Goal: Task Accomplishment & Management: Complete application form

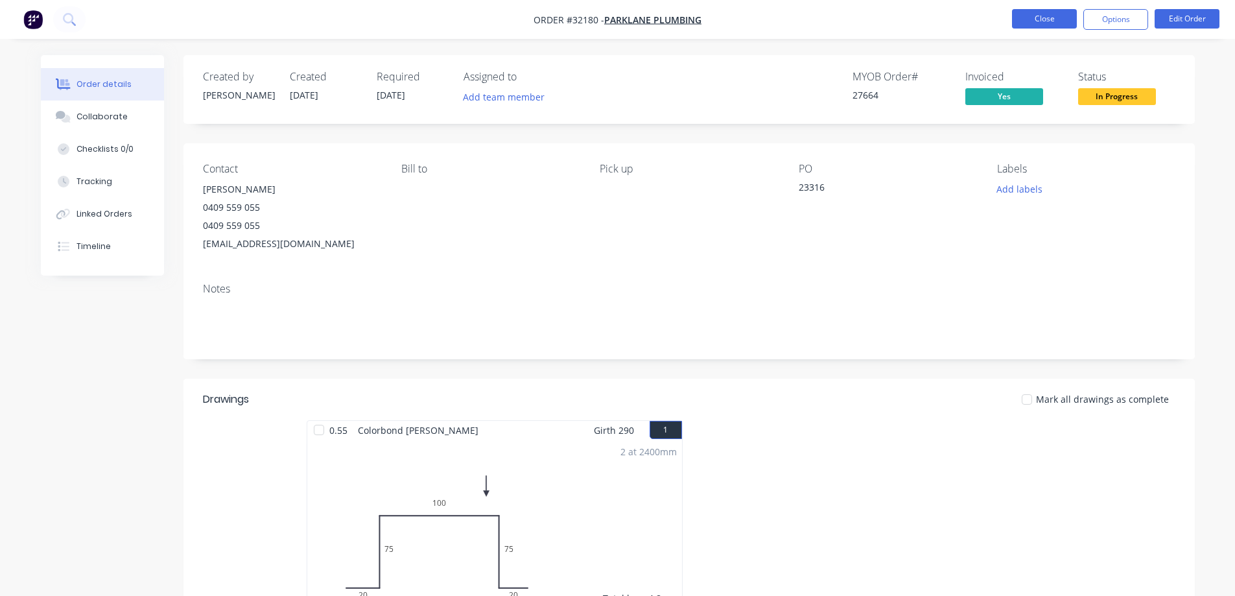
click at [1039, 23] on button "Close" at bounding box center [1044, 18] width 65 height 19
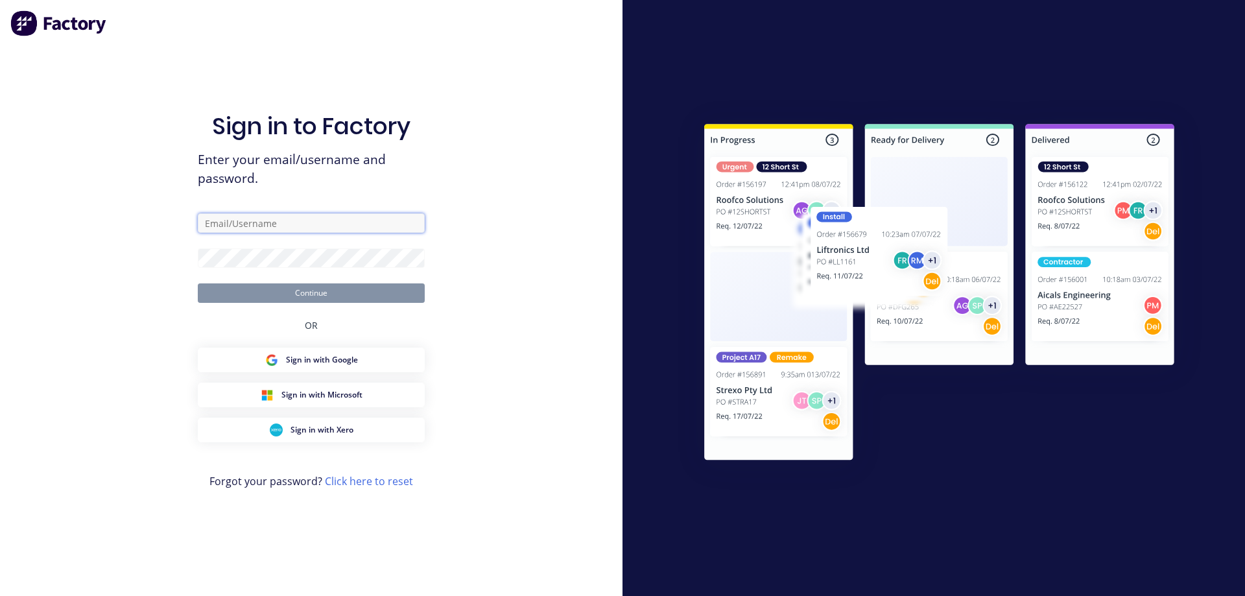
type input "[PERSON_NAME][EMAIL_ADDRESS][DOMAIN_NAME]"
click at [309, 296] on button "Continue" at bounding box center [311, 292] width 227 height 19
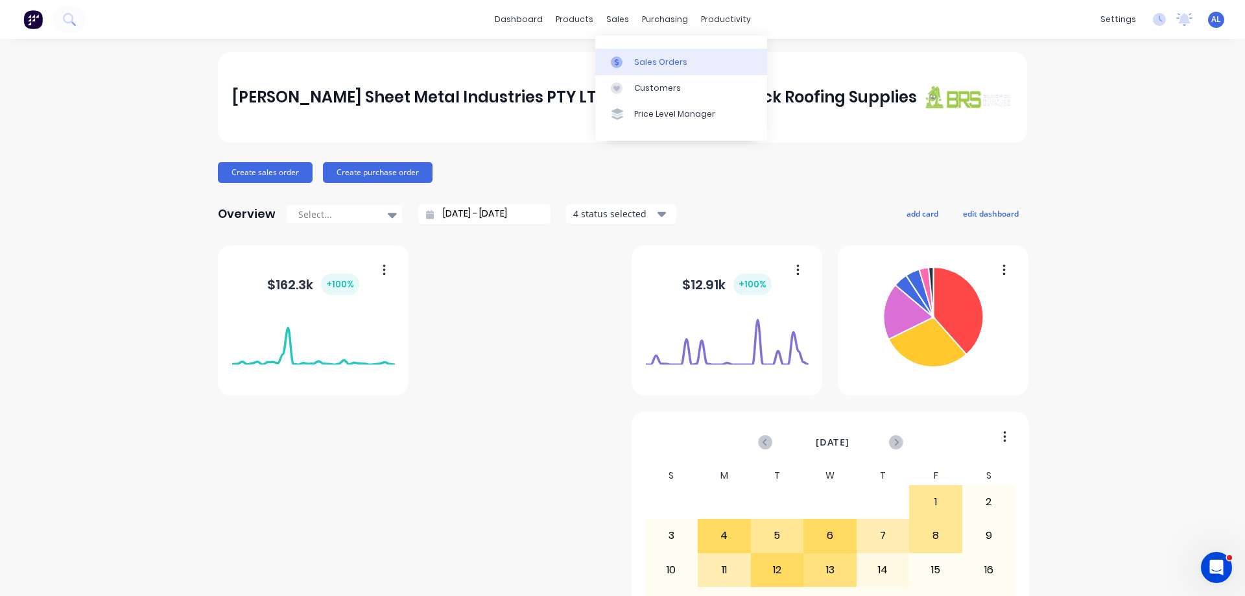
click at [674, 64] on div "Sales Orders" at bounding box center [660, 62] width 53 height 12
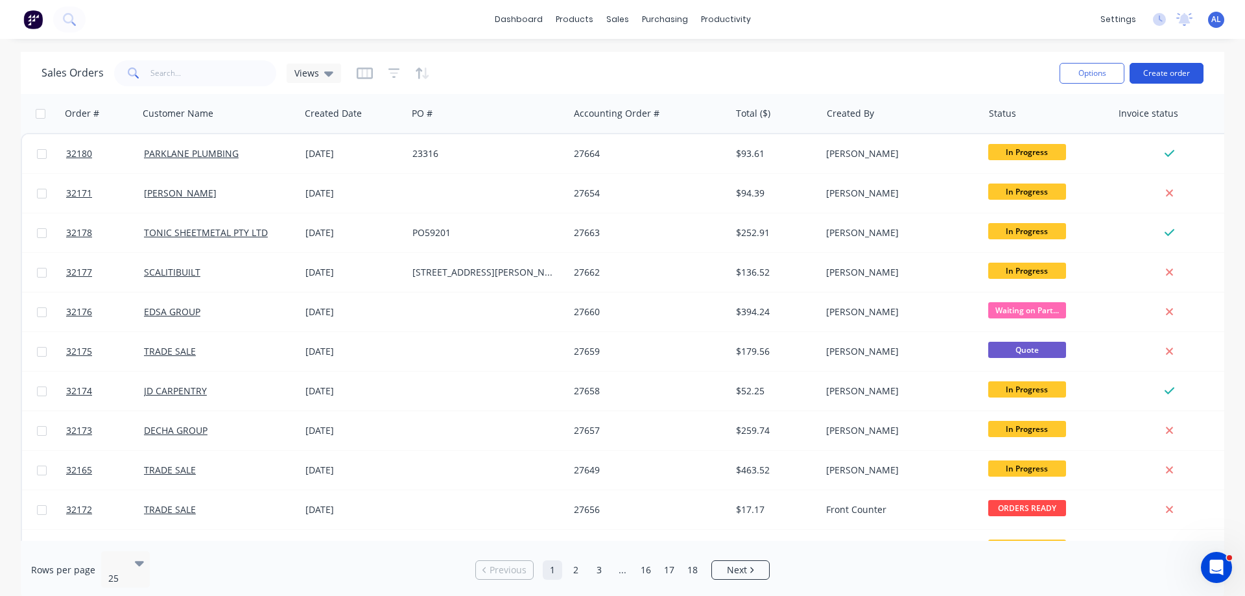
click at [1192, 77] on button "Create order" at bounding box center [1167, 73] width 74 height 21
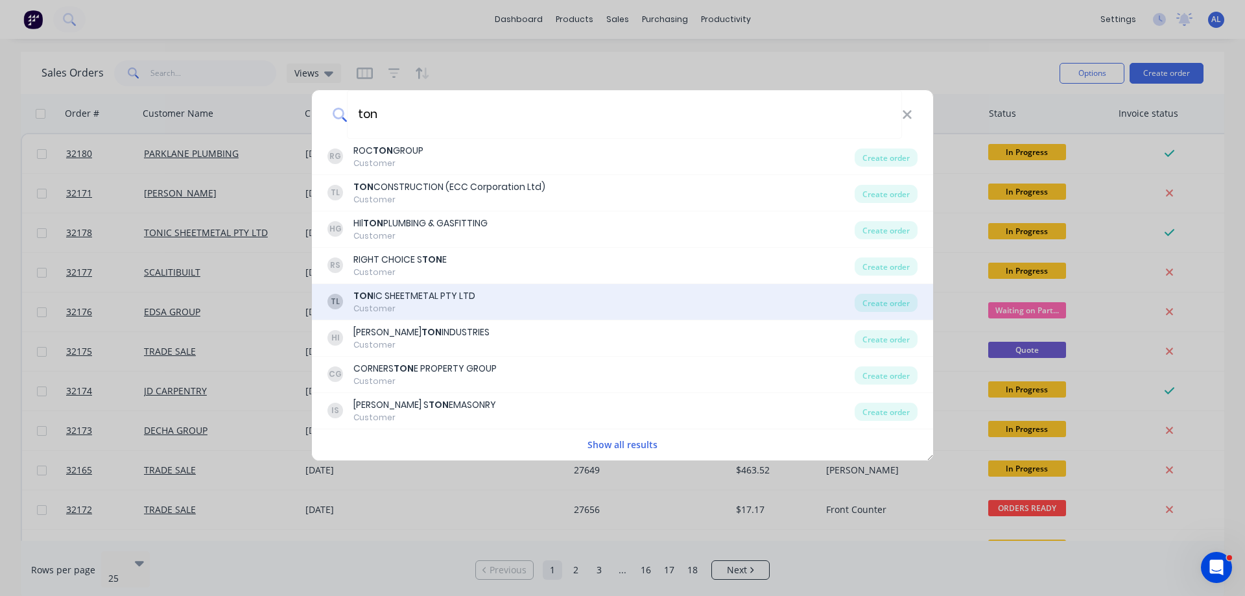
type input "ton"
click at [449, 303] on div "Customer" at bounding box center [414, 309] width 122 height 12
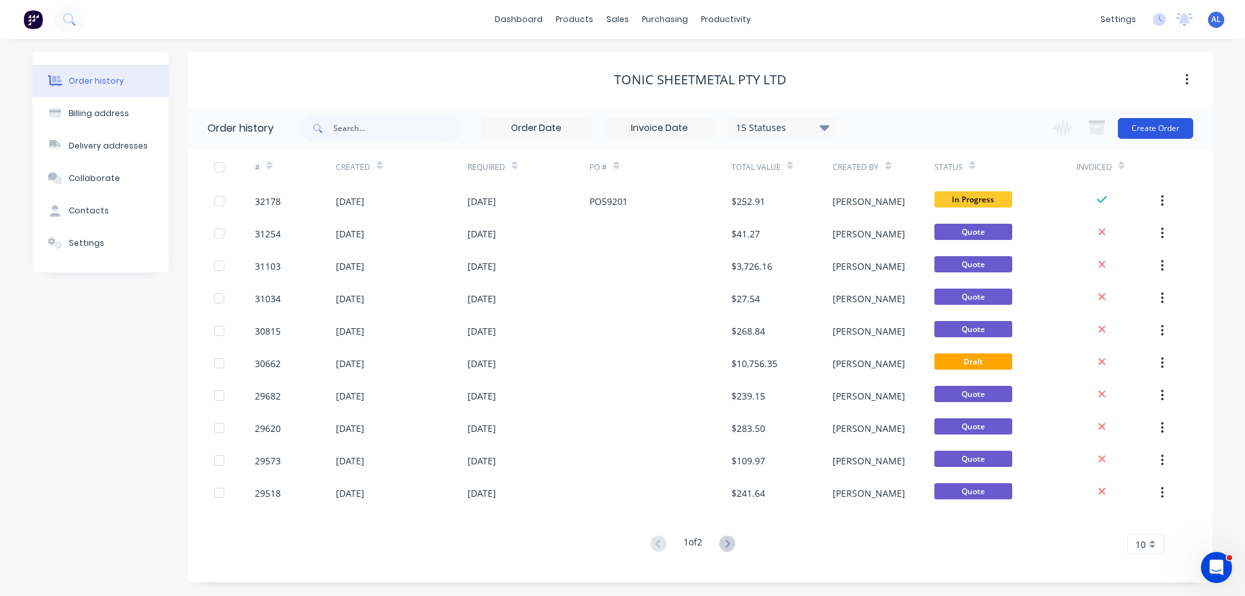
click at [1155, 126] on button "Create Order" at bounding box center [1155, 128] width 75 height 21
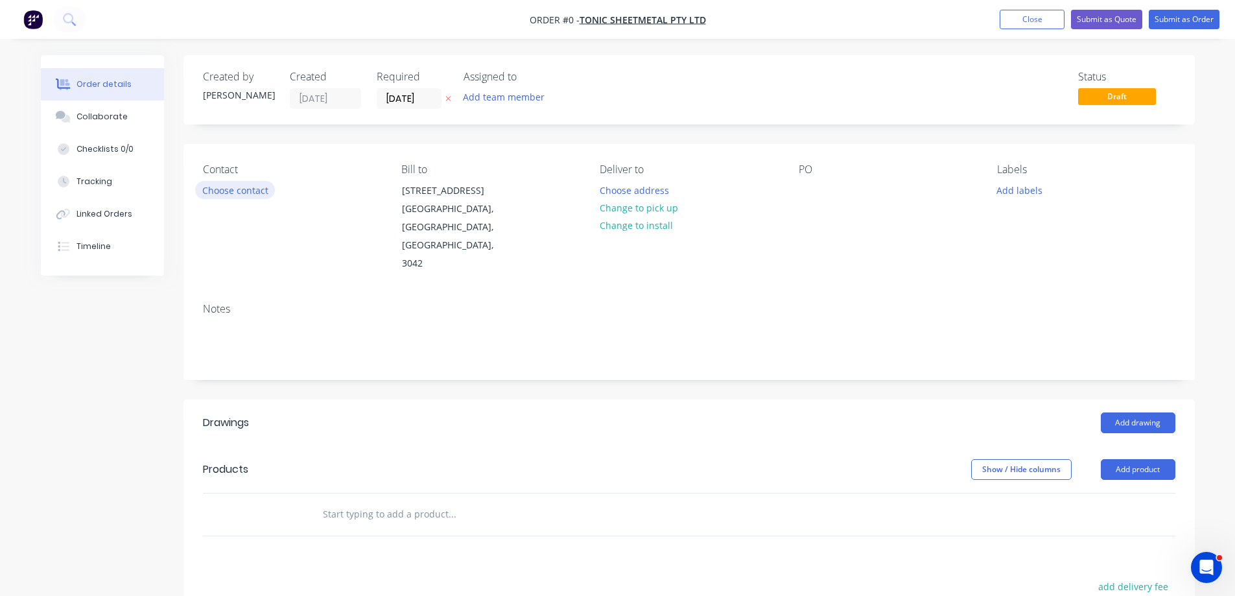
click at [262, 191] on button "Choose contact" at bounding box center [235, 190] width 80 height 18
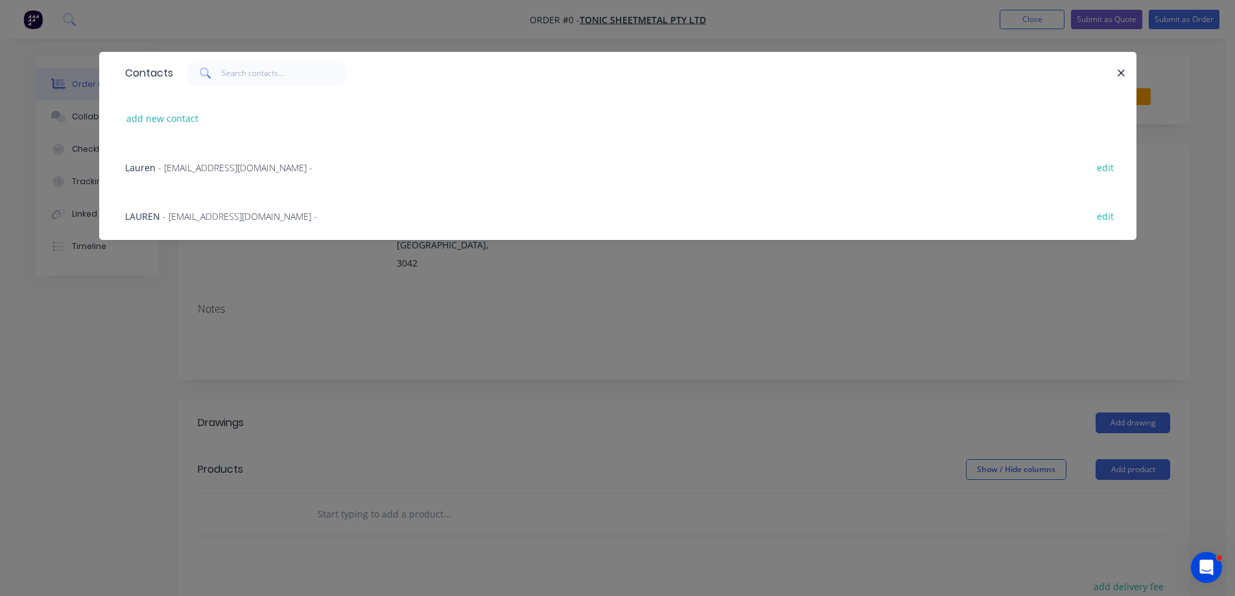
click at [242, 222] on div "[PERSON_NAME] - [PERSON_NAME][EMAIL_ADDRESS][DOMAIN_NAME] -" at bounding box center [221, 216] width 192 height 14
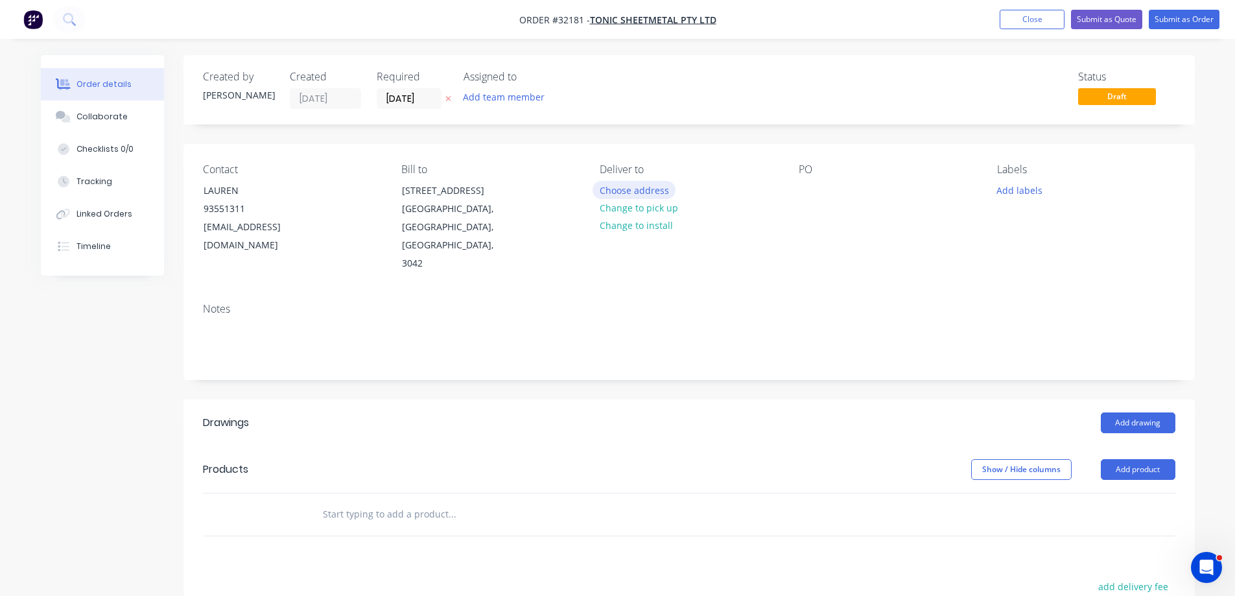
click at [651, 192] on button "Choose address" at bounding box center [634, 190] width 83 height 18
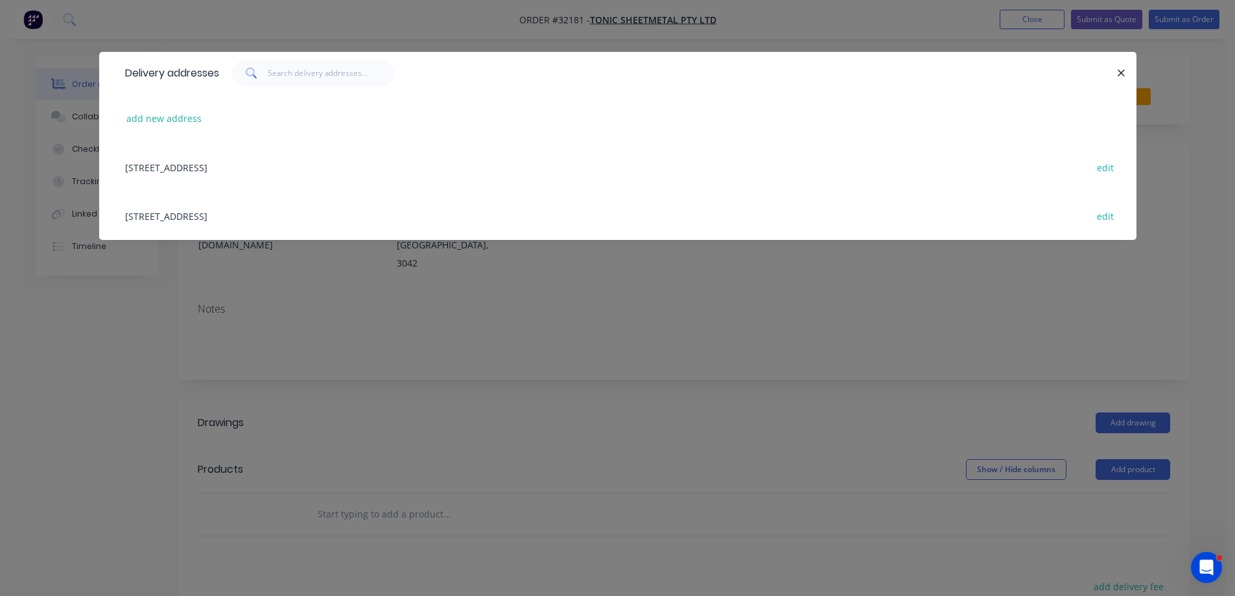
click at [329, 168] on div "[STREET_ADDRESS] edit" at bounding box center [618, 167] width 999 height 49
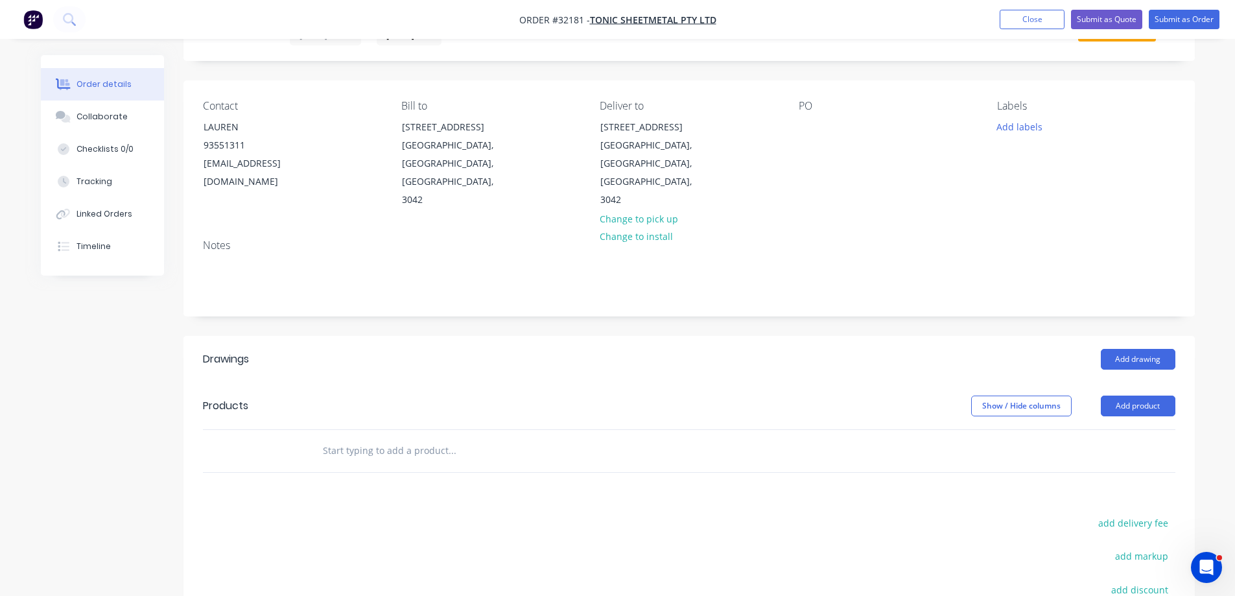
scroll to position [235, 0]
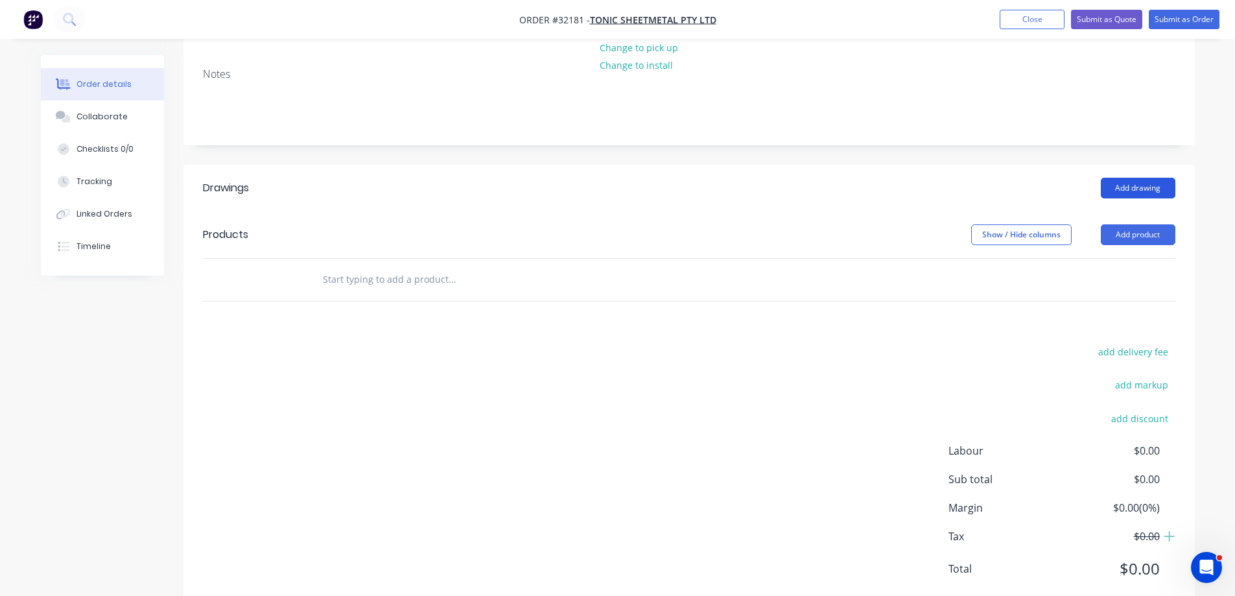
click at [1130, 178] on button "Add drawing" at bounding box center [1138, 188] width 75 height 21
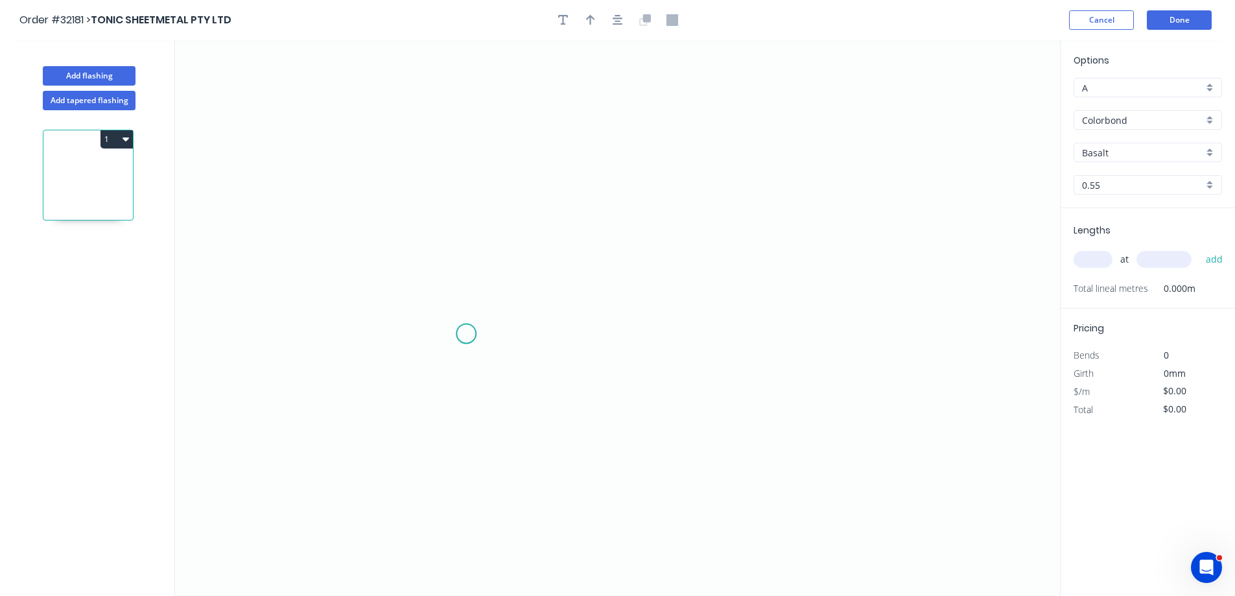
click at [467, 333] on icon "0" at bounding box center [617, 318] width 885 height 556
drag, startPoint x: 464, startPoint y: 182, endPoint x: 580, endPoint y: 175, distance: 115.6
click at [469, 180] on icon "0" at bounding box center [617, 318] width 885 height 556
click at [731, 185] on icon "0 ?" at bounding box center [617, 318] width 885 height 556
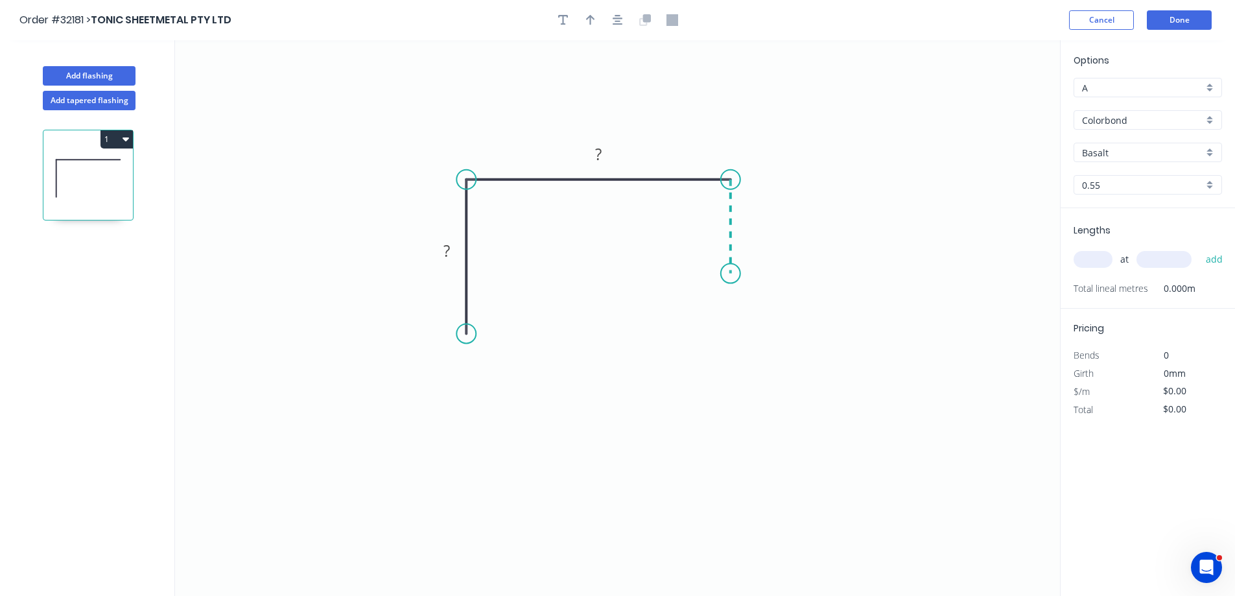
click at [736, 274] on icon "0 ? ?" at bounding box center [617, 318] width 885 height 556
click at [456, 250] on rect at bounding box center [447, 252] width 26 height 18
type input "$37.95"
drag, startPoint x: 616, startPoint y: 24, endPoint x: 603, endPoint y: 23, distance: 13.0
click at [617, 24] on icon "button" at bounding box center [618, 20] width 10 height 10
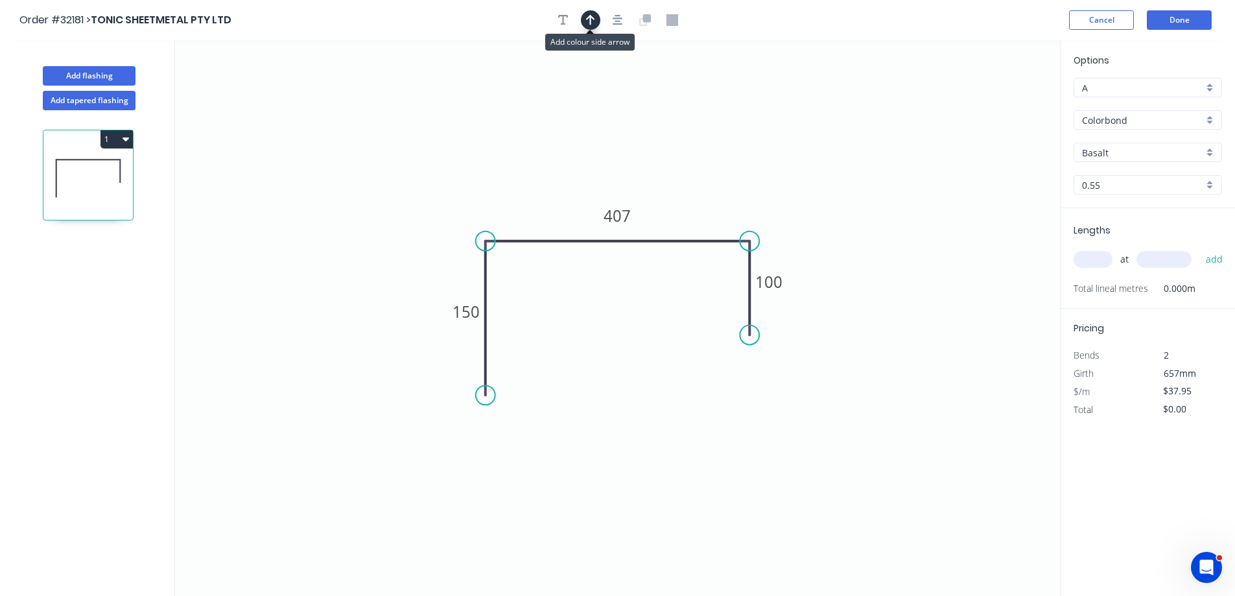
click at [598, 23] on button "button" at bounding box center [590, 19] width 19 height 19
drag, startPoint x: 995, startPoint y: 103, endPoint x: 709, endPoint y: 196, distance: 300.8
click at [709, 196] on icon at bounding box center [711, 180] width 12 height 41
click at [1209, 152] on div "Basalt" at bounding box center [1148, 152] width 148 height 19
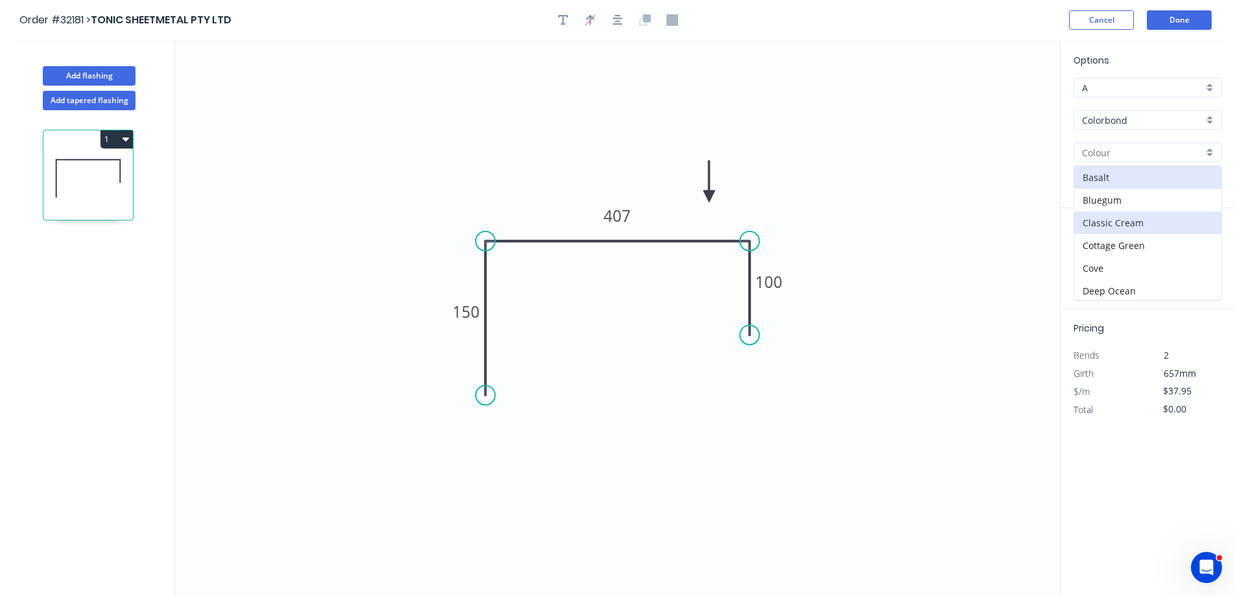
scroll to position [324, 0]
click at [1163, 262] on div "[PERSON_NAME]" at bounding box center [1147, 261] width 147 height 23
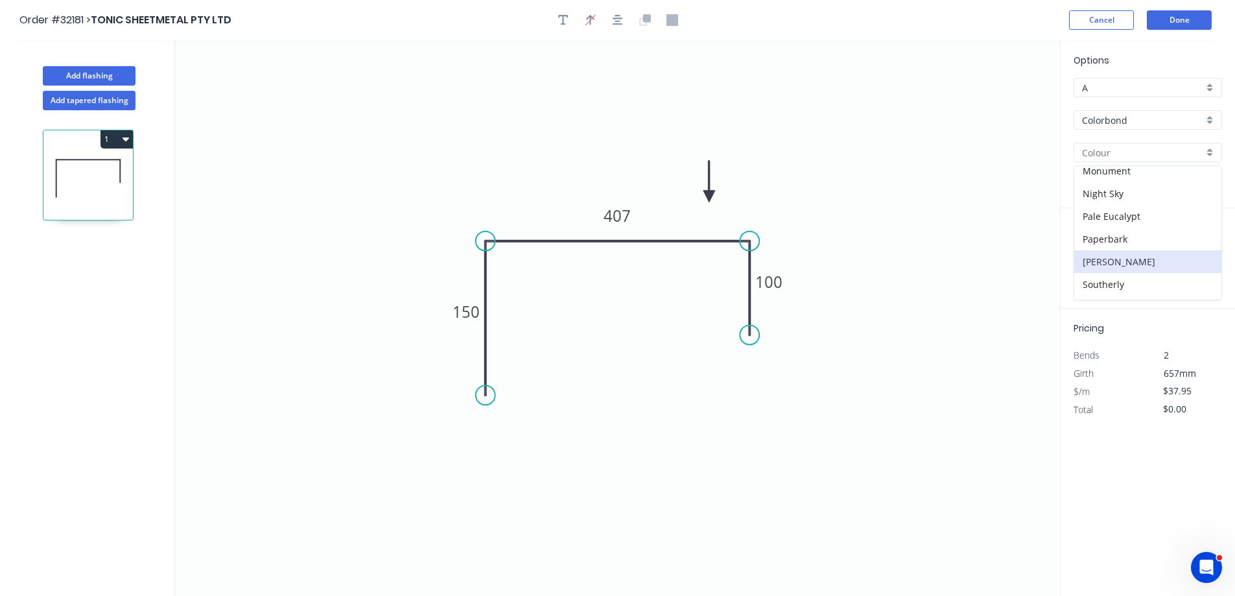
type input "[PERSON_NAME]"
click at [1094, 259] on input "text" at bounding box center [1093, 259] width 39 height 17
type input "22"
type input "1200"
click at [1200, 248] on button "add" at bounding box center [1215, 259] width 30 height 22
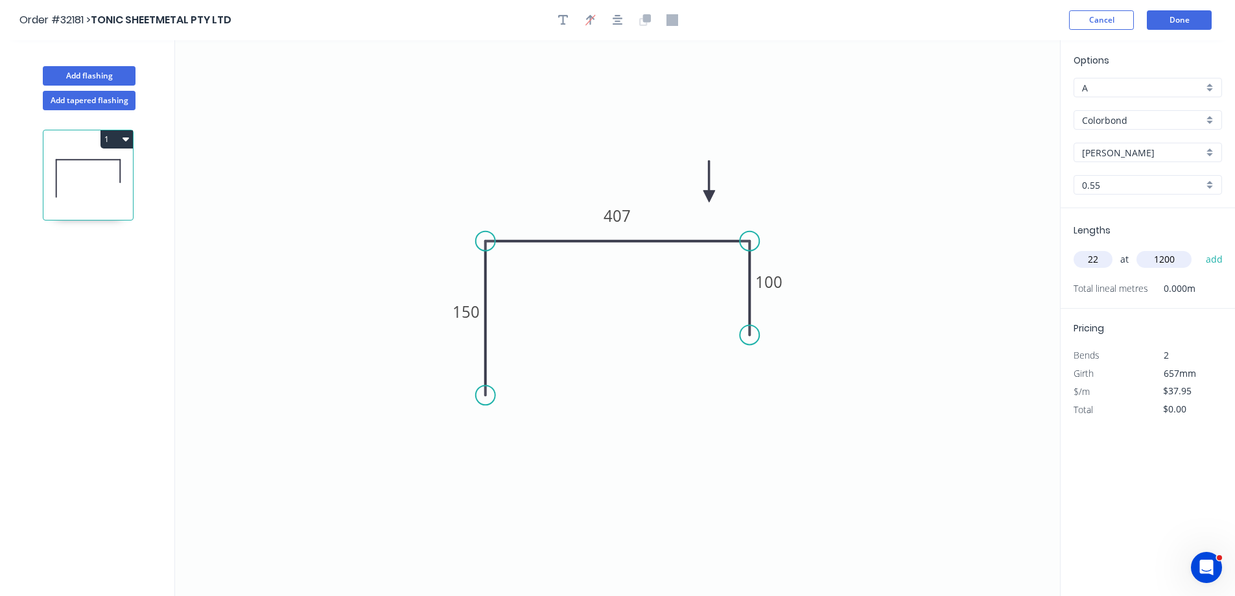
type input "$1,001.88"
click at [1181, 21] on button "Done" at bounding box center [1179, 19] width 65 height 19
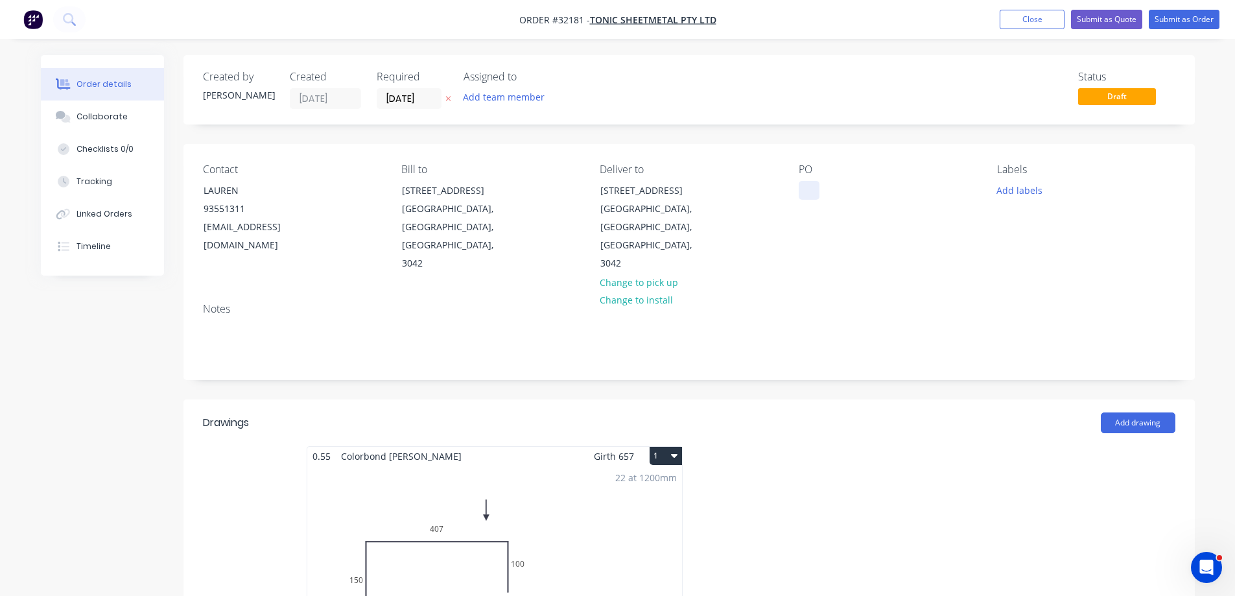
click at [819, 186] on div at bounding box center [809, 190] width 21 height 19
click at [1172, 23] on button "Submit as Order" at bounding box center [1184, 19] width 71 height 19
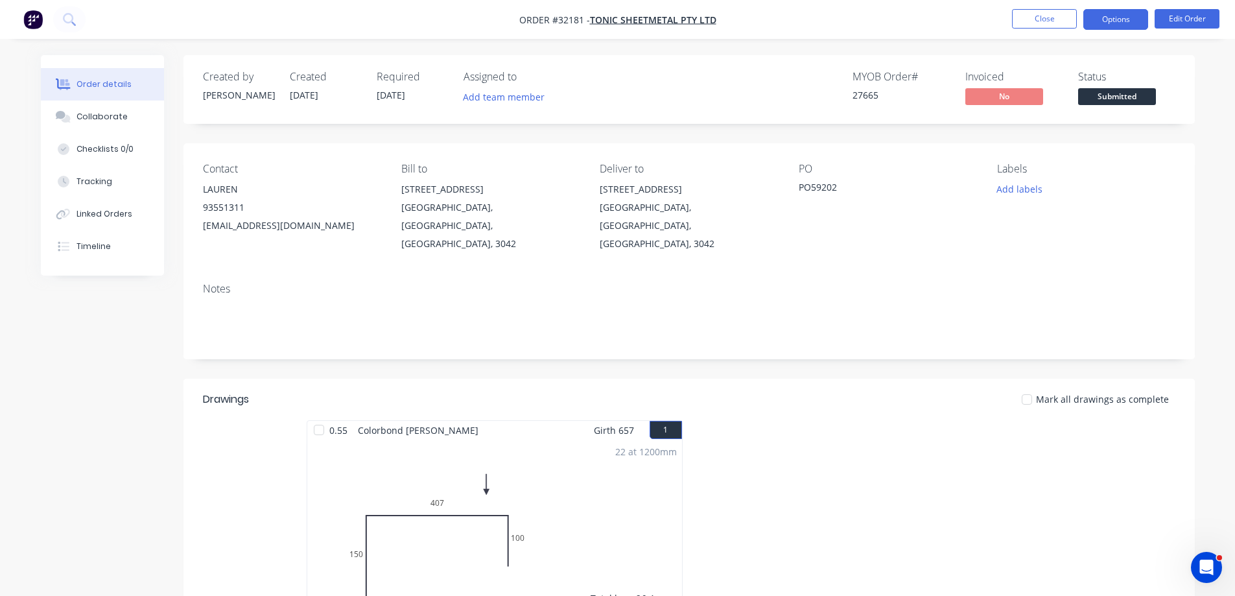
click at [1112, 19] on button "Options" at bounding box center [1115, 19] width 65 height 21
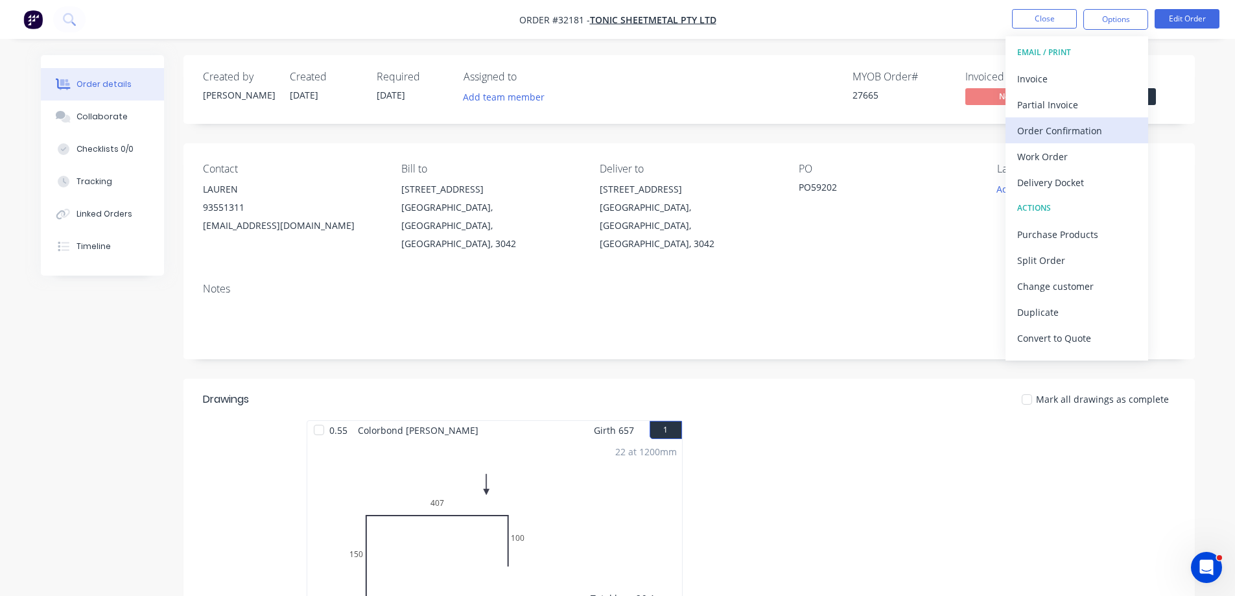
click at [1076, 132] on div "Order Confirmation" at bounding box center [1076, 130] width 119 height 19
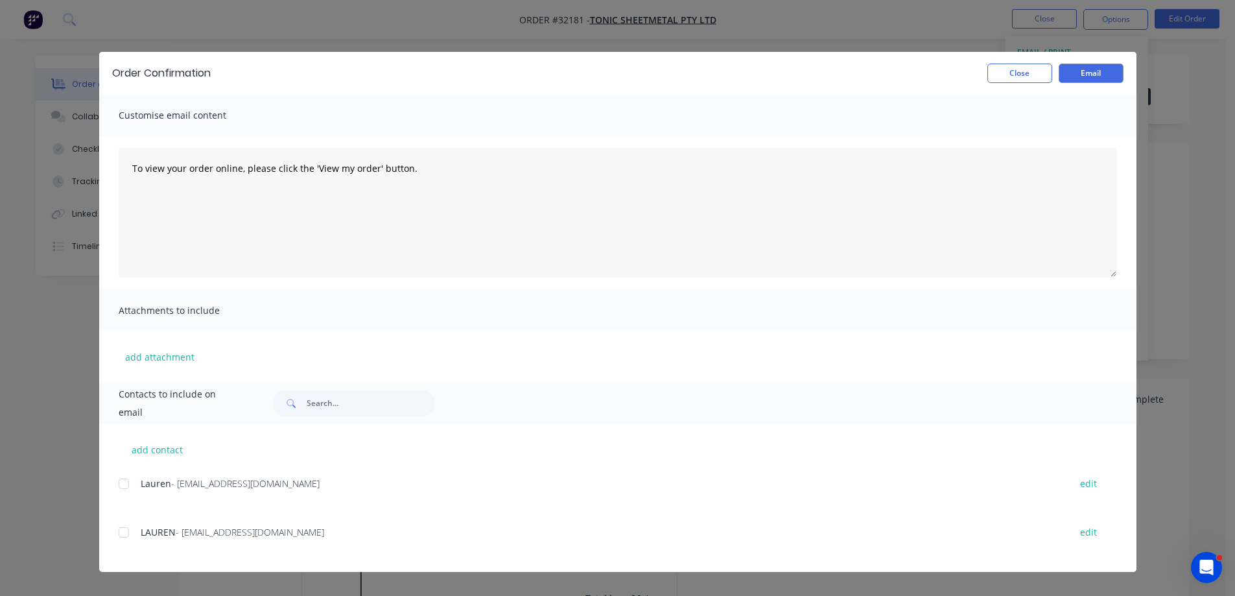
click at [126, 531] on div at bounding box center [124, 532] width 26 height 26
click at [1088, 72] on button "Email" at bounding box center [1091, 73] width 65 height 19
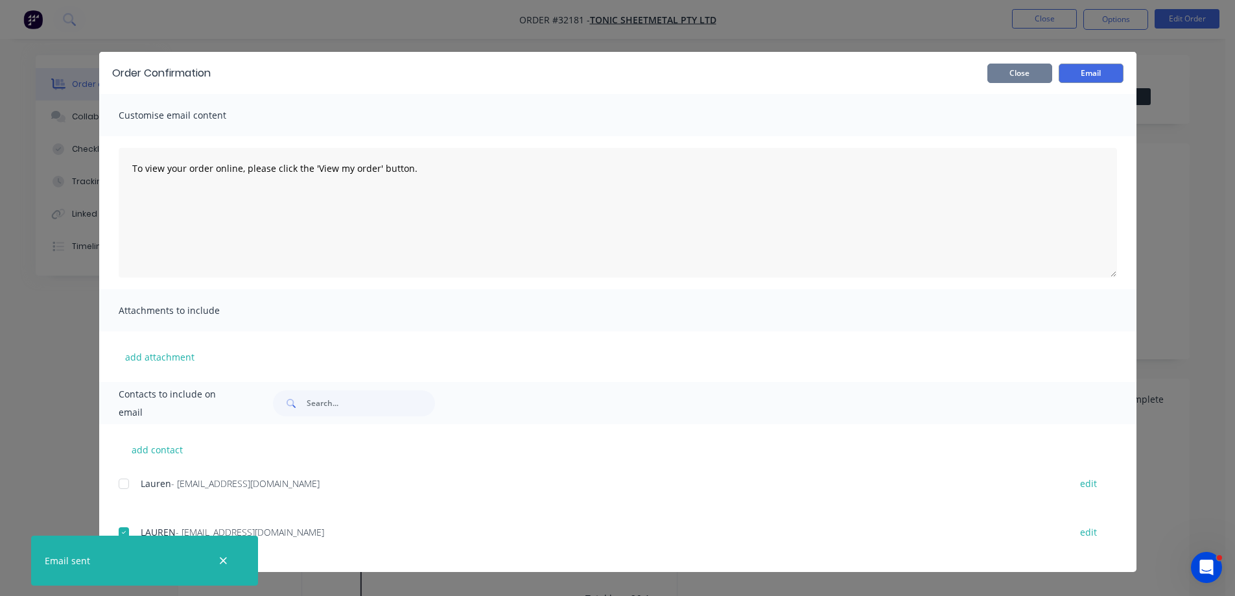
click at [1032, 80] on button "Close" at bounding box center [1020, 73] width 65 height 19
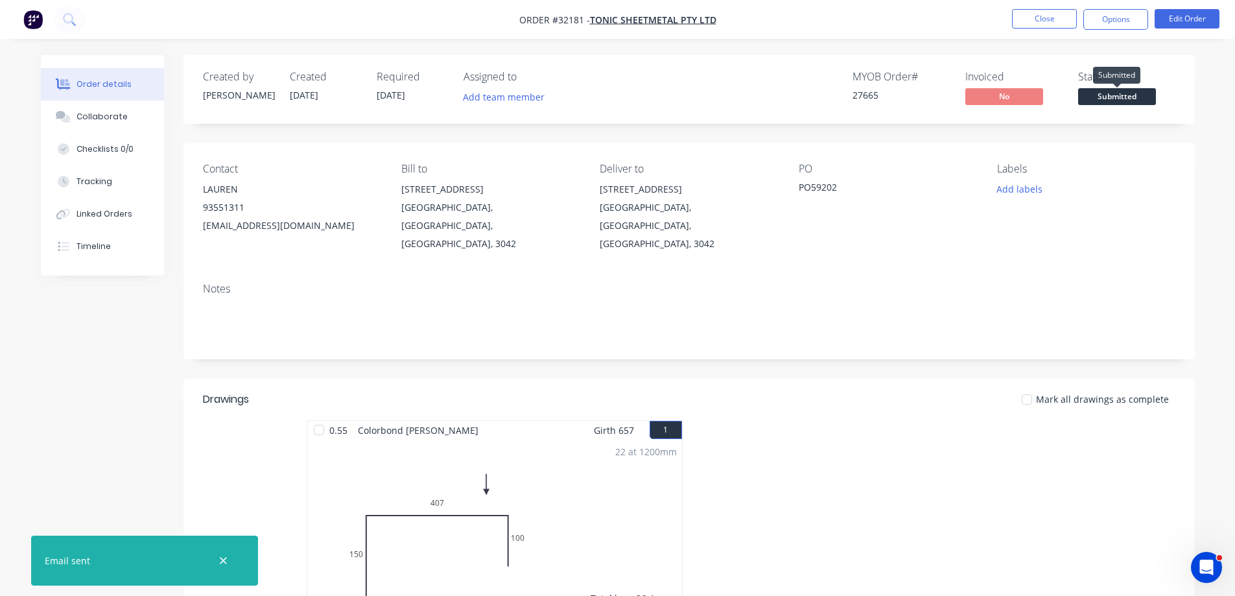
click at [1122, 94] on span "Submitted" at bounding box center [1117, 96] width 78 height 16
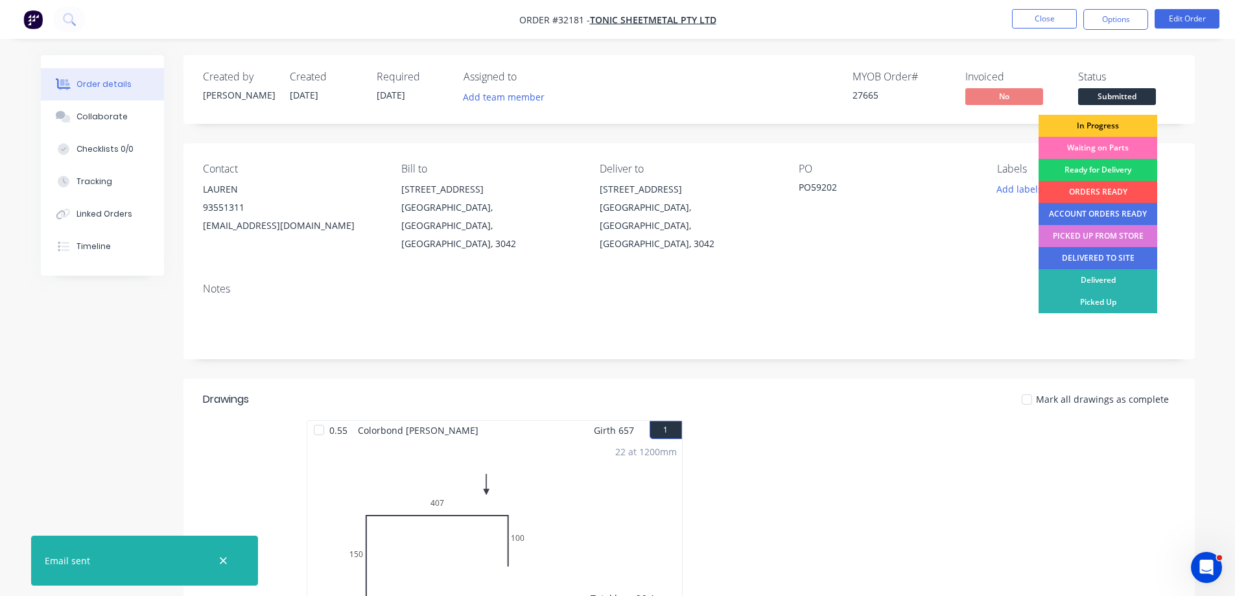
click at [1130, 121] on div "In Progress" at bounding box center [1098, 126] width 119 height 22
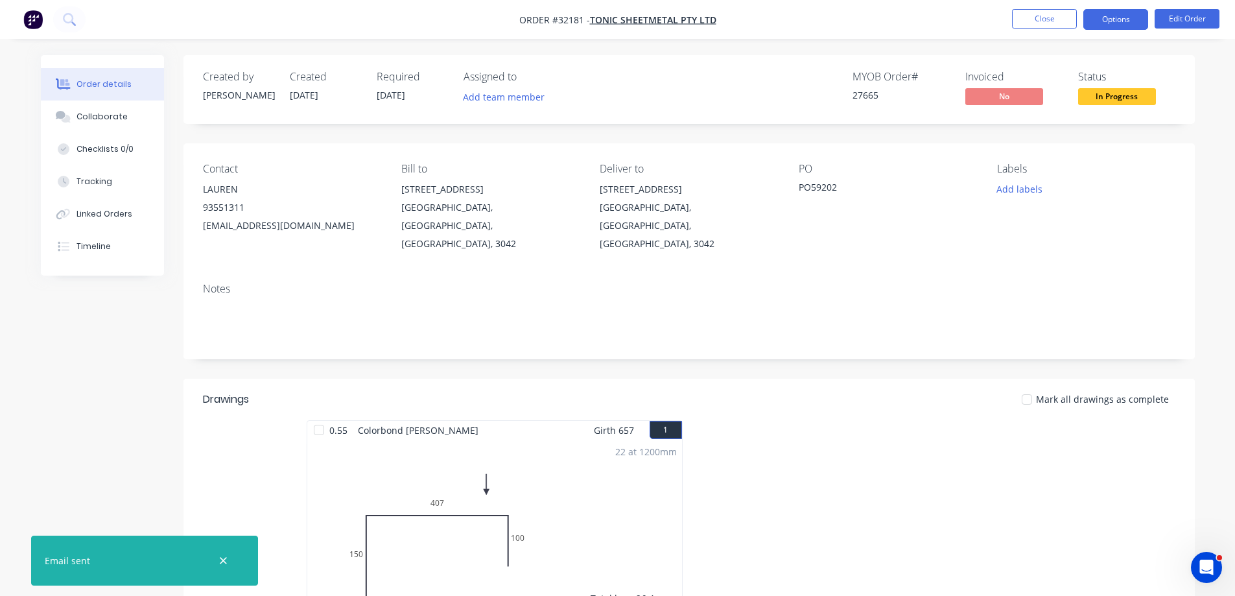
click at [1098, 15] on button "Options" at bounding box center [1115, 19] width 65 height 21
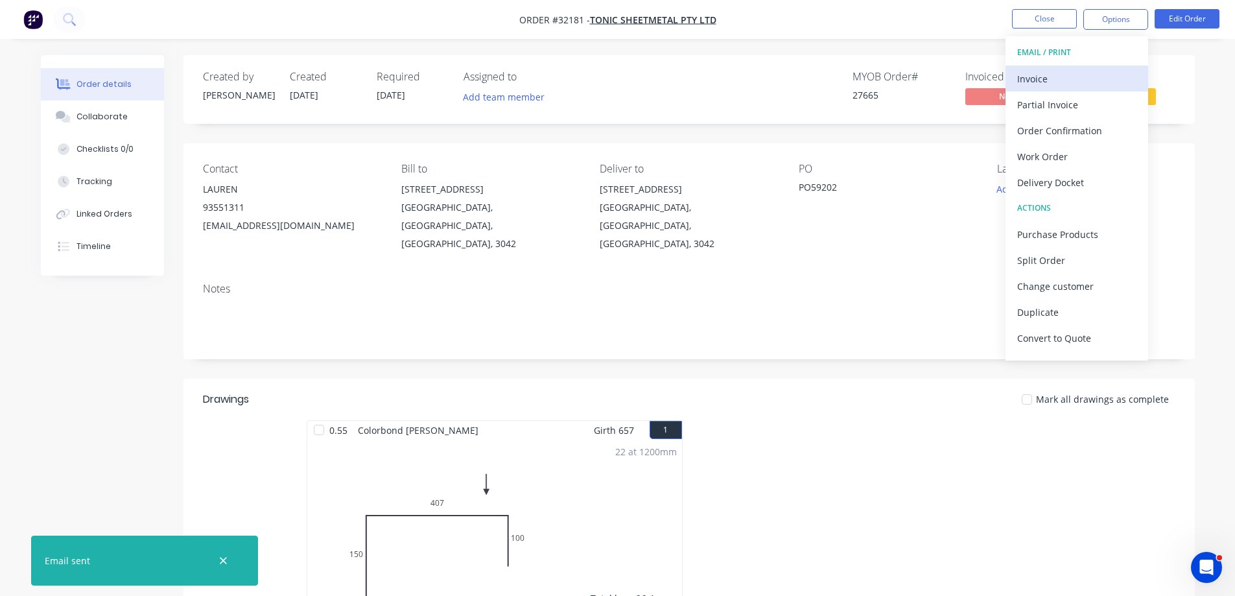
click at [1072, 75] on div "Invoice" at bounding box center [1076, 78] width 119 height 19
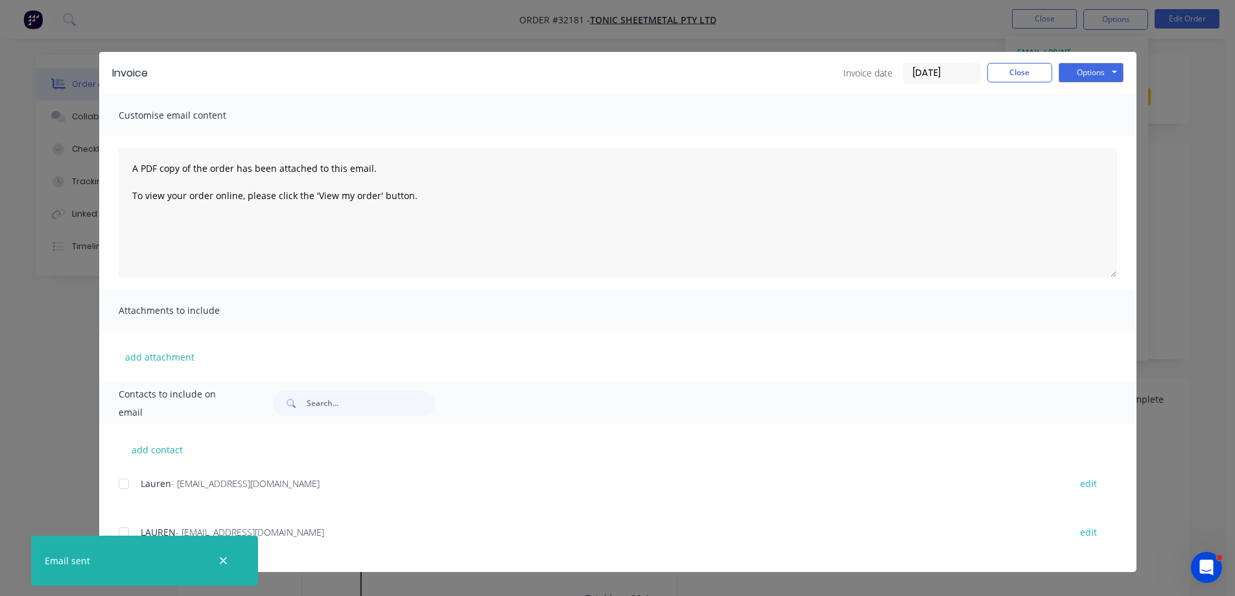
click at [121, 485] on div at bounding box center [124, 484] width 26 height 26
click at [1080, 69] on button "Options" at bounding box center [1091, 72] width 65 height 19
click at [1096, 139] on button "Email" at bounding box center [1100, 138] width 83 height 21
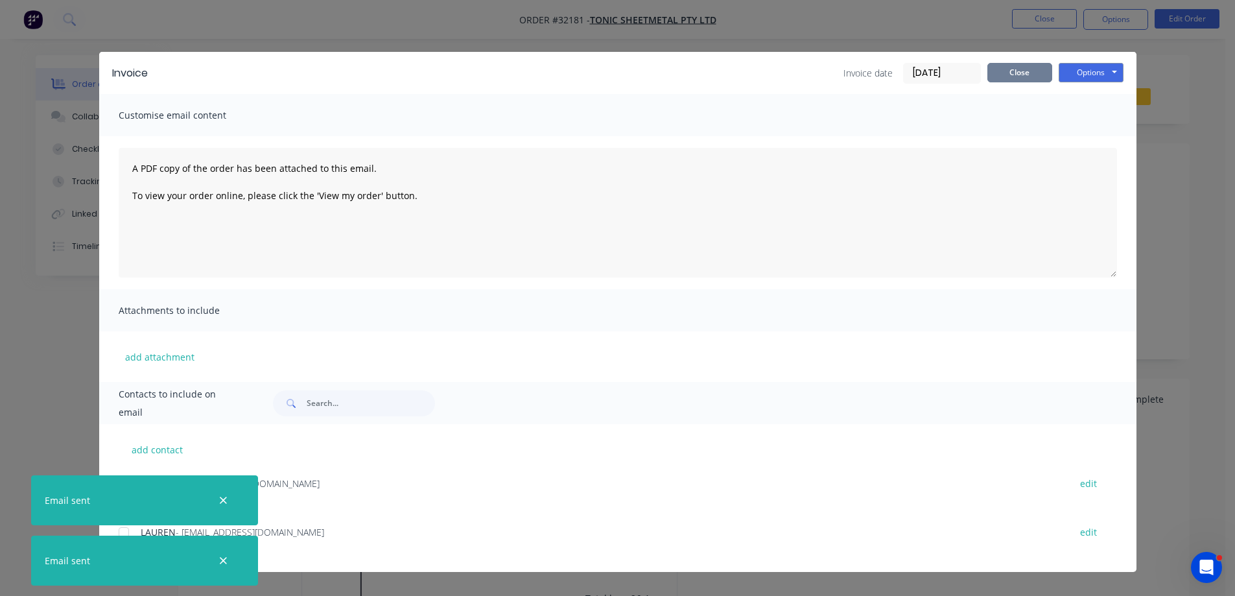
click at [1036, 77] on button "Close" at bounding box center [1020, 72] width 65 height 19
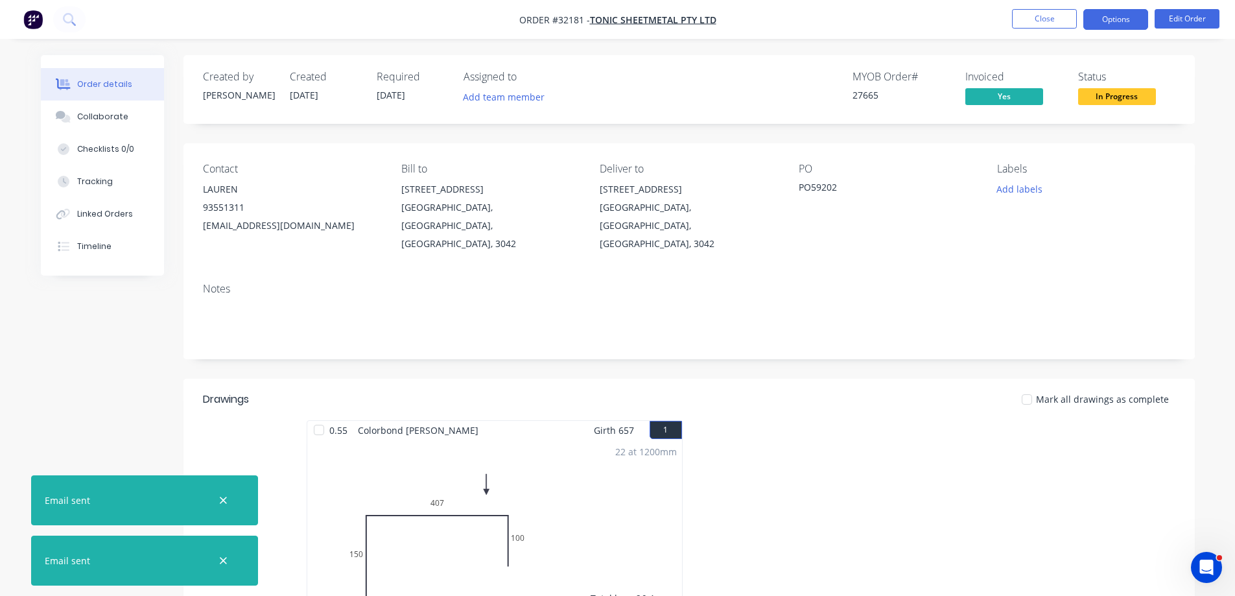
click at [1124, 20] on button "Options" at bounding box center [1115, 19] width 65 height 21
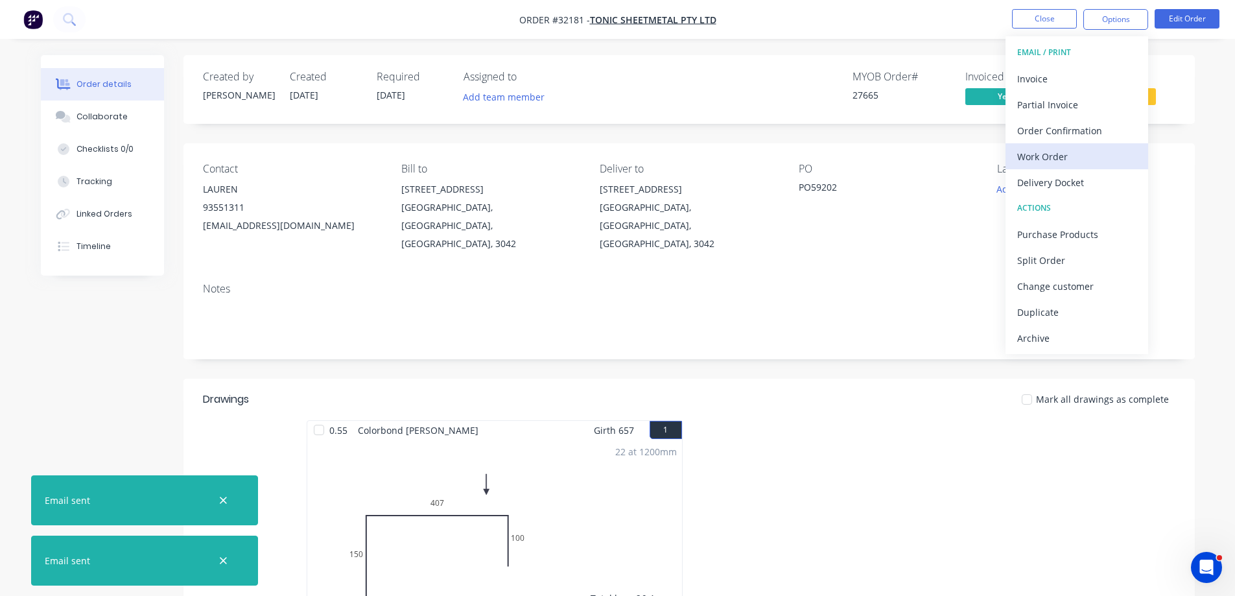
click at [1087, 160] on div "Work Order" at bounding box center [1076, 156] width 119 height 19
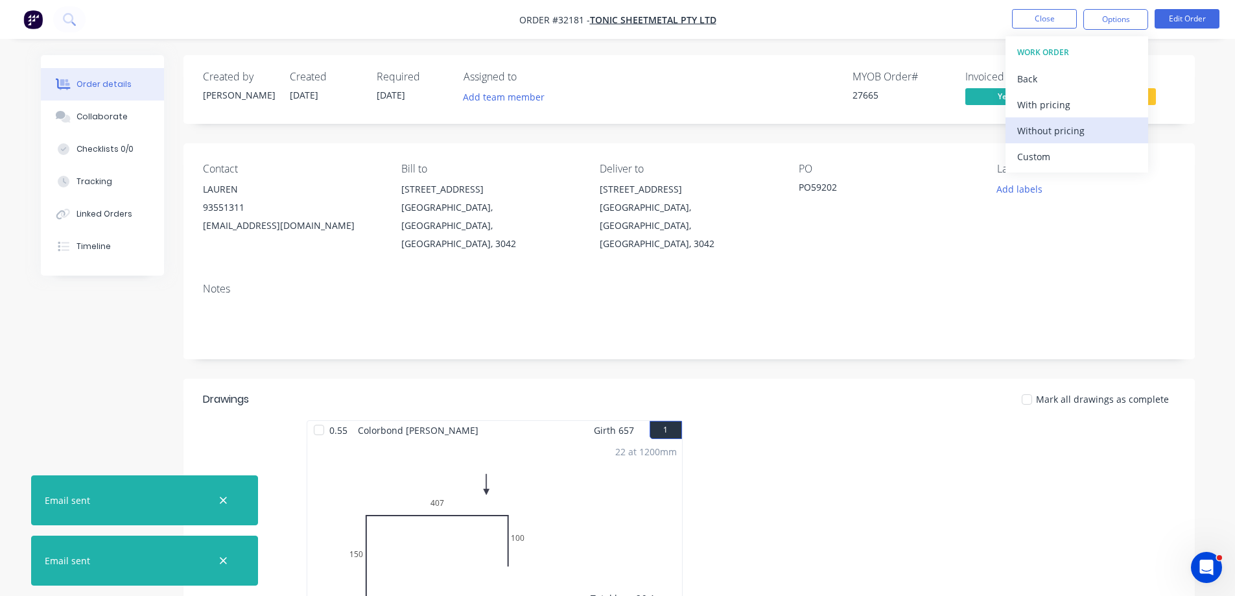
click at [1091, 137] on div "Without pricing" at bounding box center [1076, 130] width 119 height 19
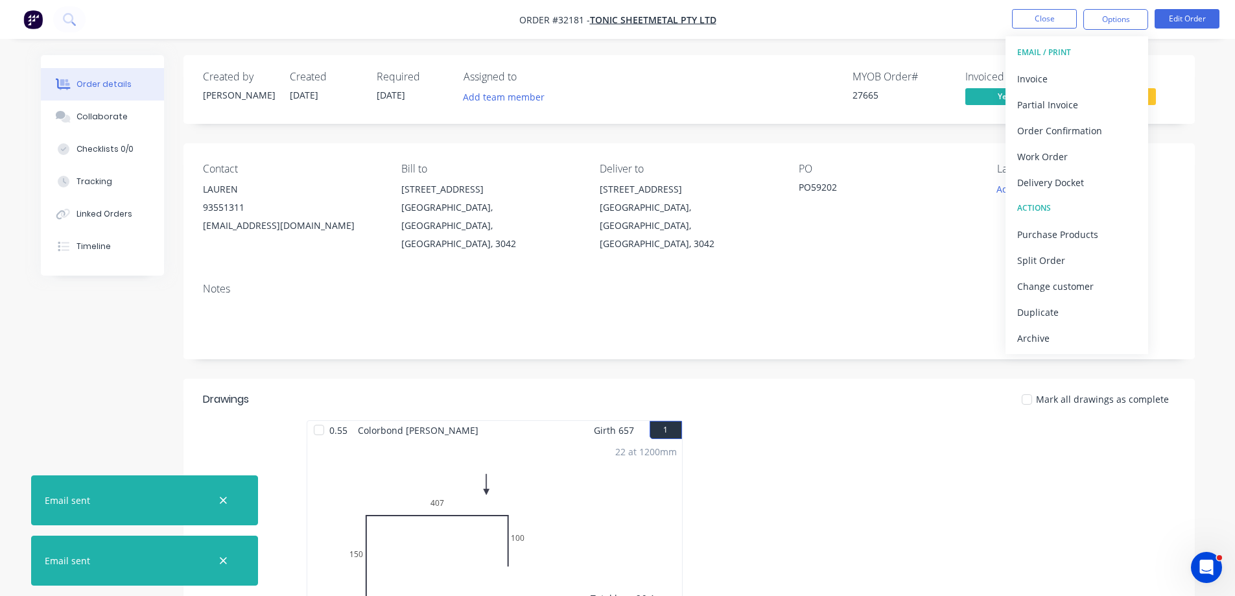
click at [37, 20] on img "button" at bounding box center [32, 19] width 19 height 19
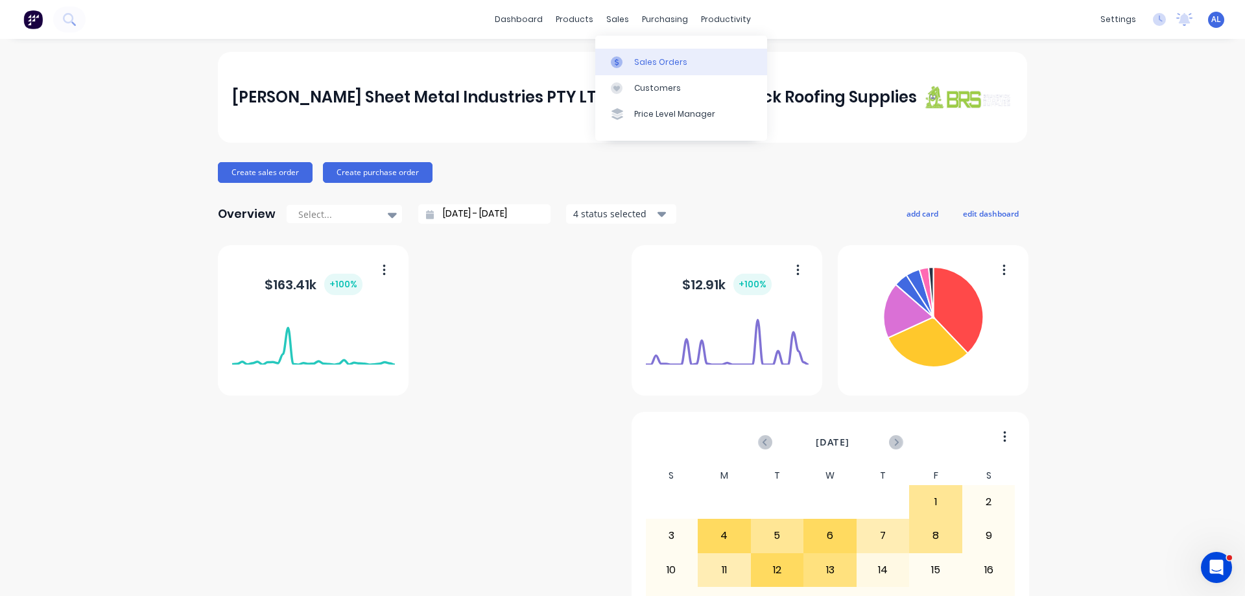
click at [650, 57] on div "Sales Orders" at bounding box center [660, 62] width 53 height 12
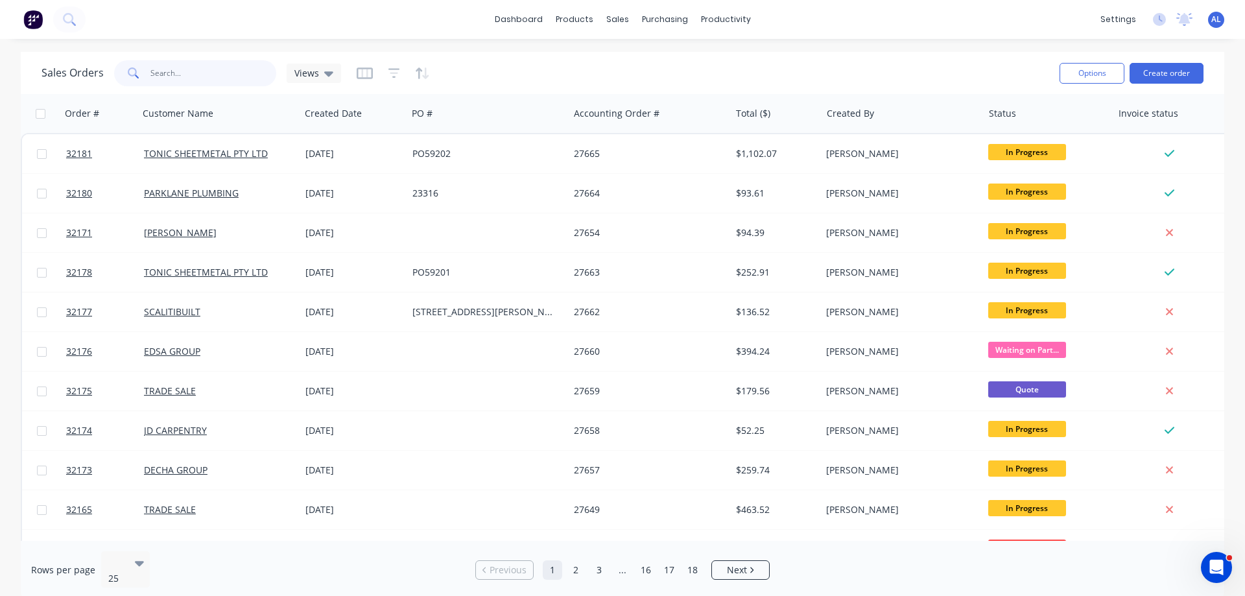
click at [198, 60] on input "text" at bounding box center [213, 73] width 126 height 26
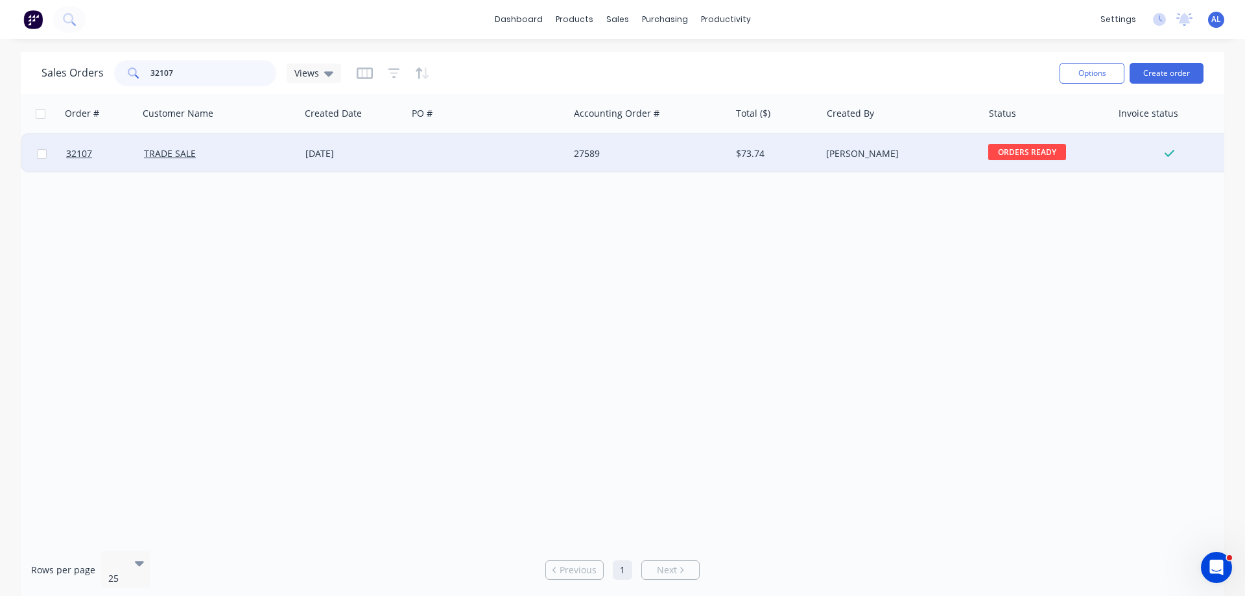
type input "32107"
click at [869, 158] on div "[PERSON_NAME]" at bounding box center [898, 153] width 144 height 13
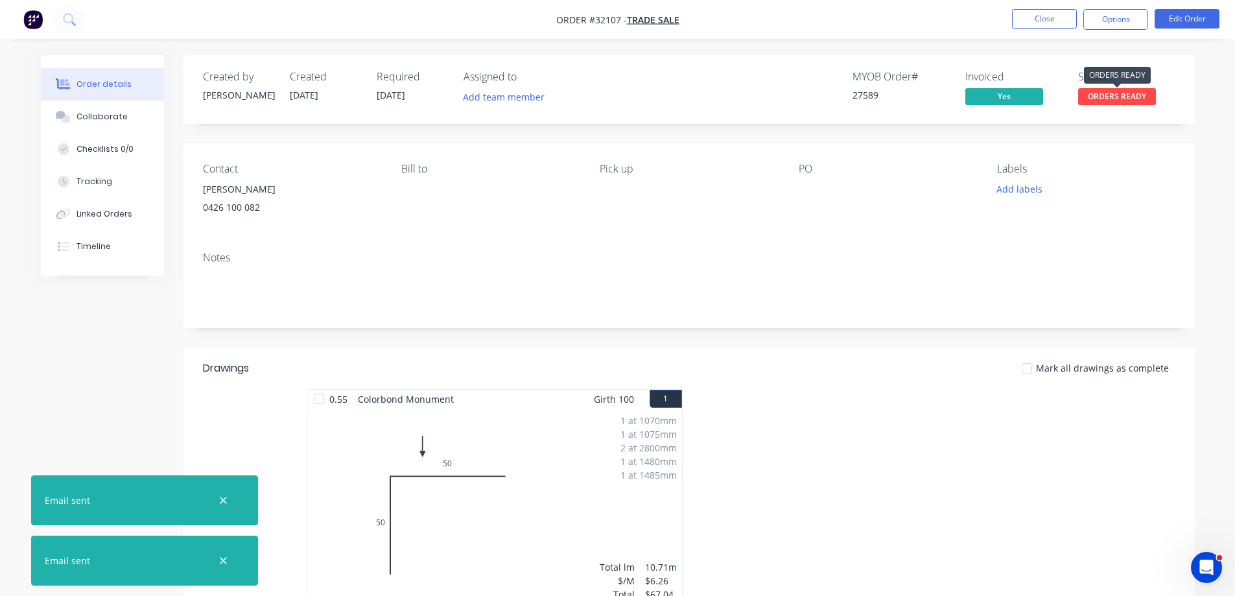
click at [1093, 101] on span "ORDERS READY" at bounding box center [1117, 96] width 78 height 16
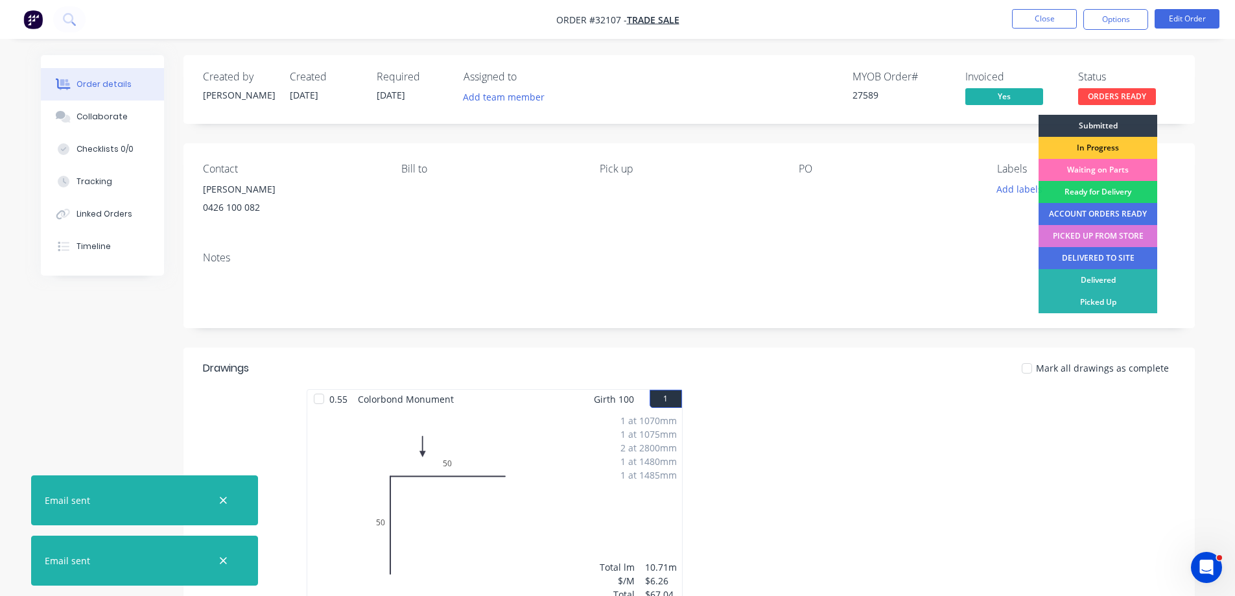
drag, startPoint x: 1120, startPoint y: 239, endPoint x: 1122, endPoint y: 224, distance: 15.0
click at [1120, 238] on div "PICKED UP FROM STORE" at bounding box center [1098, 236] width 119 height 22
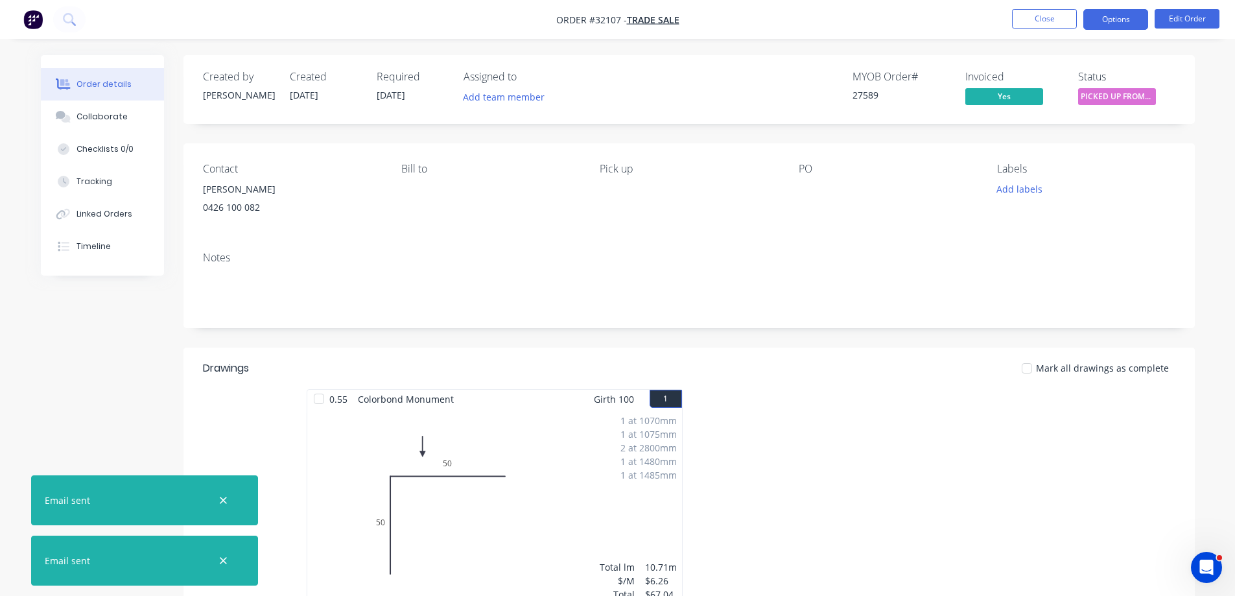
click at [1127, 23] on button "Options" at bounding box center [1115, 19] width 65 height 21
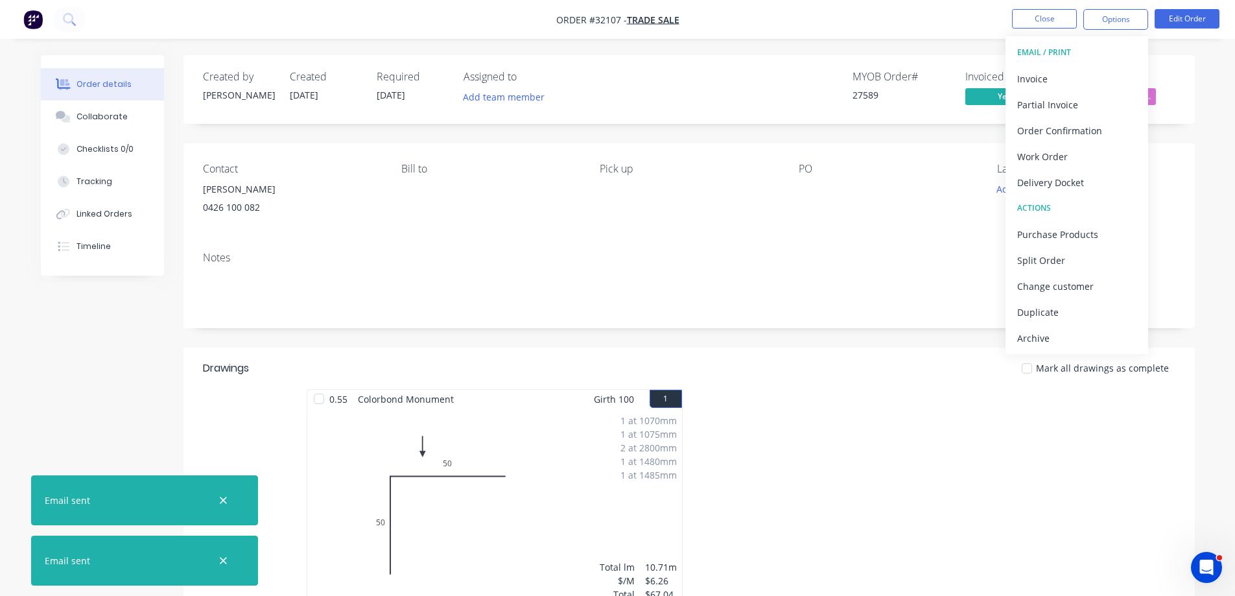
click at [1096, 341] on div "Archive" at bounding box center [1076, 338] width 119 height 19
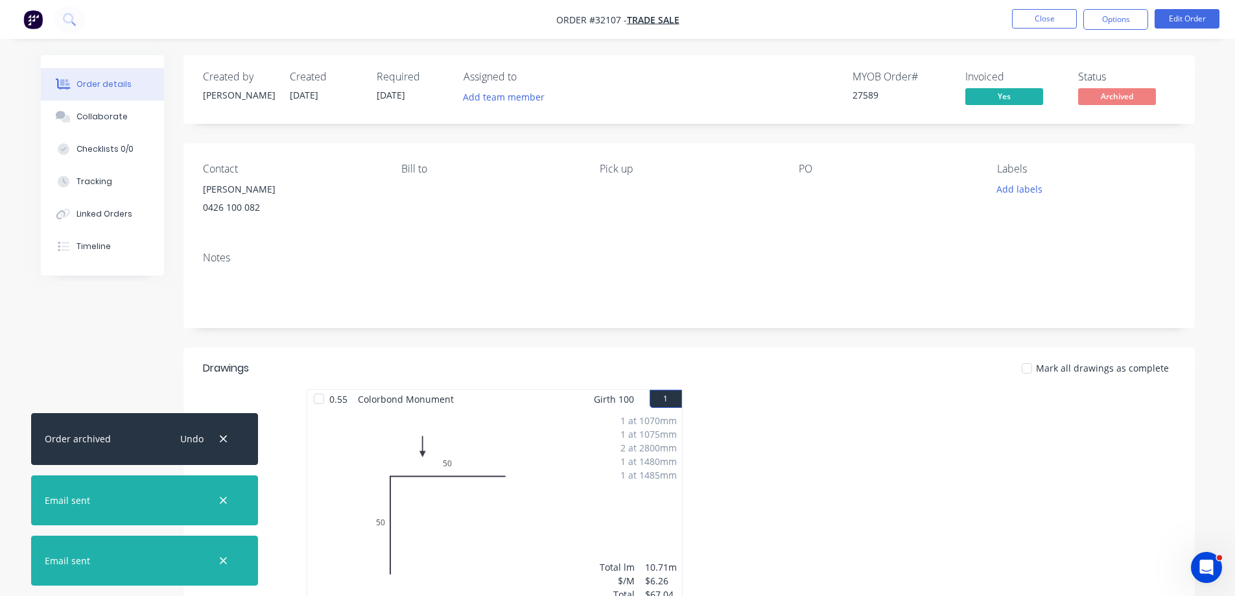
click at [41, 19] on img "button" at bounding box center [32, 19] width 19 height 19
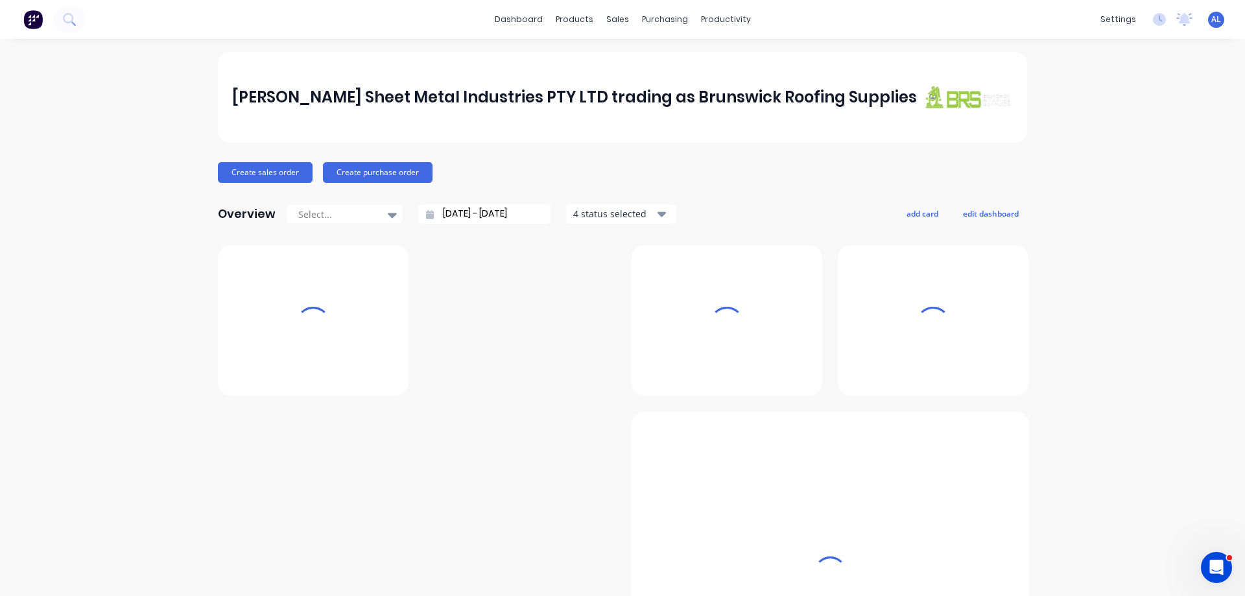
click at [29, 21] on img at bounding box center [32, 19] width 19 height 19
